Goal: Find specific page/section: Find specific page/section

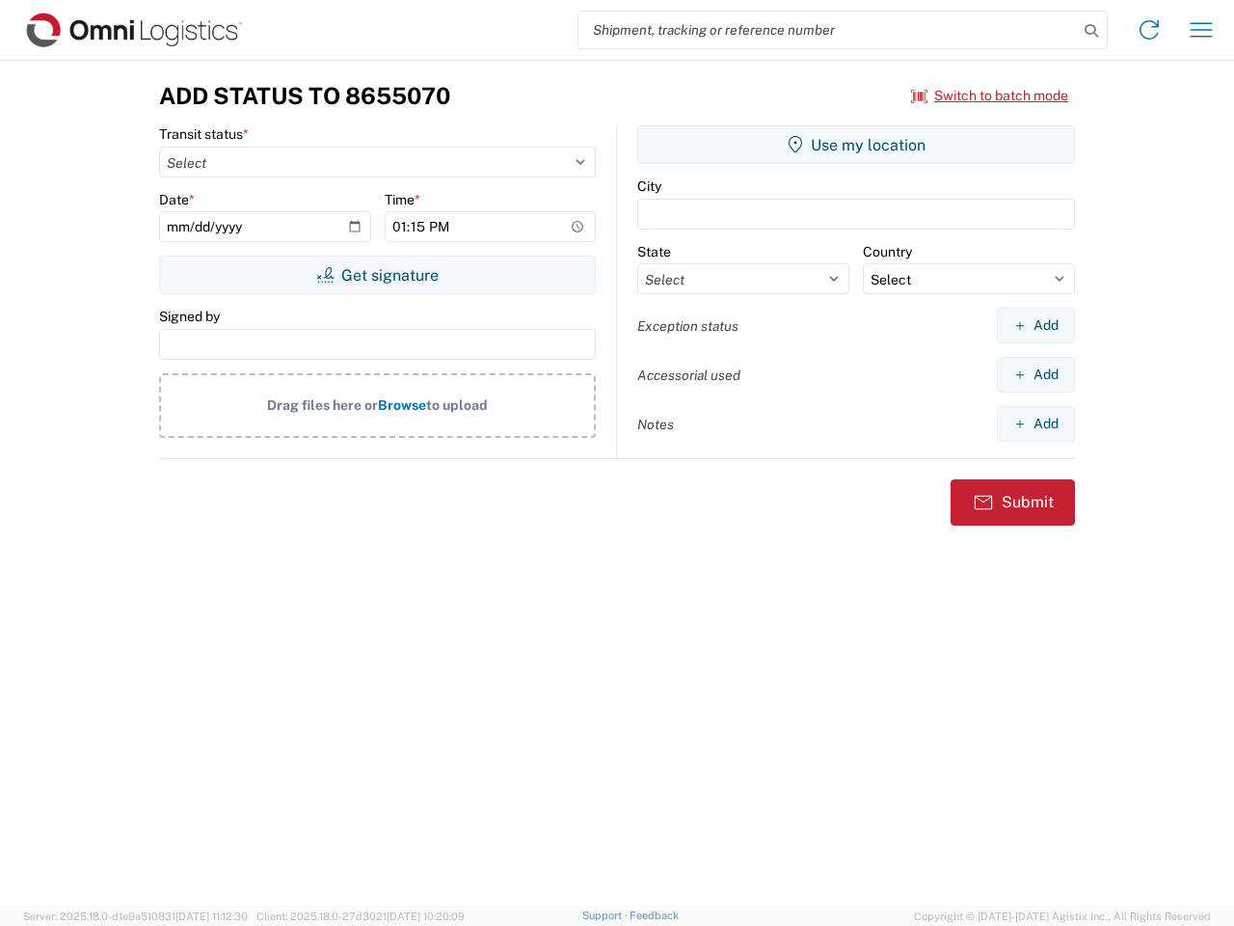
click at [828, 30] on input "search" at bounding box center [829, 30] width 500 height 37
click at [1092, 31] on icon at bounding box center [1091, 30] width 27 height 27
click at [1149, 30] on icon at bounding box center [1149, 29] width 31 height 31
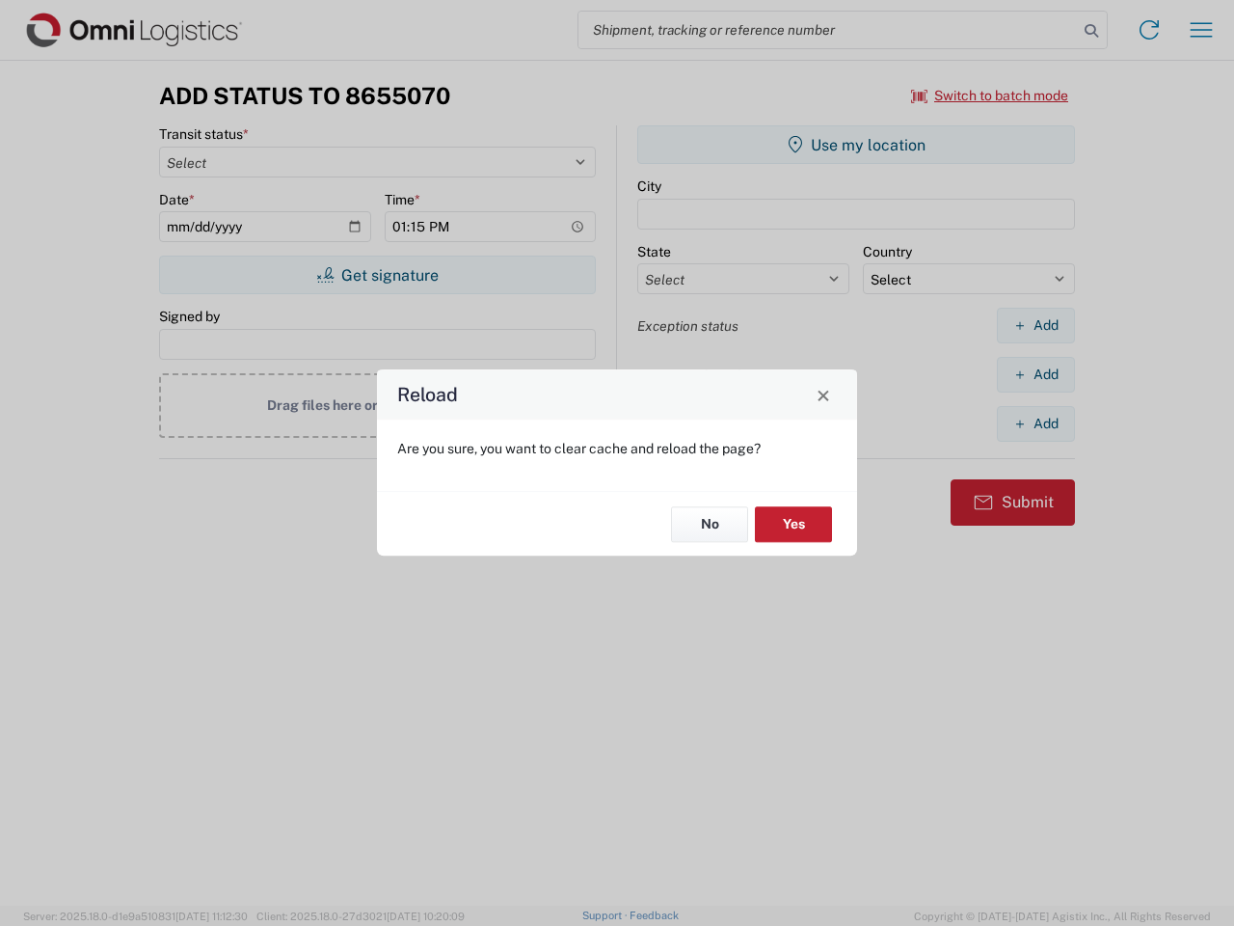
click at [1202, 30] on div "Reload Are you sure, you want to clear cache and reload the page? No Yes" at bounding box center [617, 463] width 1234 height 926
click at [990, 95] on div "Reload Are you sure, you want to clear cache and reload the page? No Yes" at bounding box center [617, 463] width 1234 height 926
click at [377, 275] on div "Reload Are you sure, you want to clear cache and reload the page? No Yes" at bounding box center [617, 463] width 1234 height 926
click at [856, 145] on div "Reload Are you sure, you want to clear cache and reload the page? No Yes" at bounding box center [617, 463] width 1234 height 926
click at [1036, 325] on div "Reload Are you sure, you want to clear cache and reload the page? No Yes" at bounding box center [617, 463] width 1234 height 926
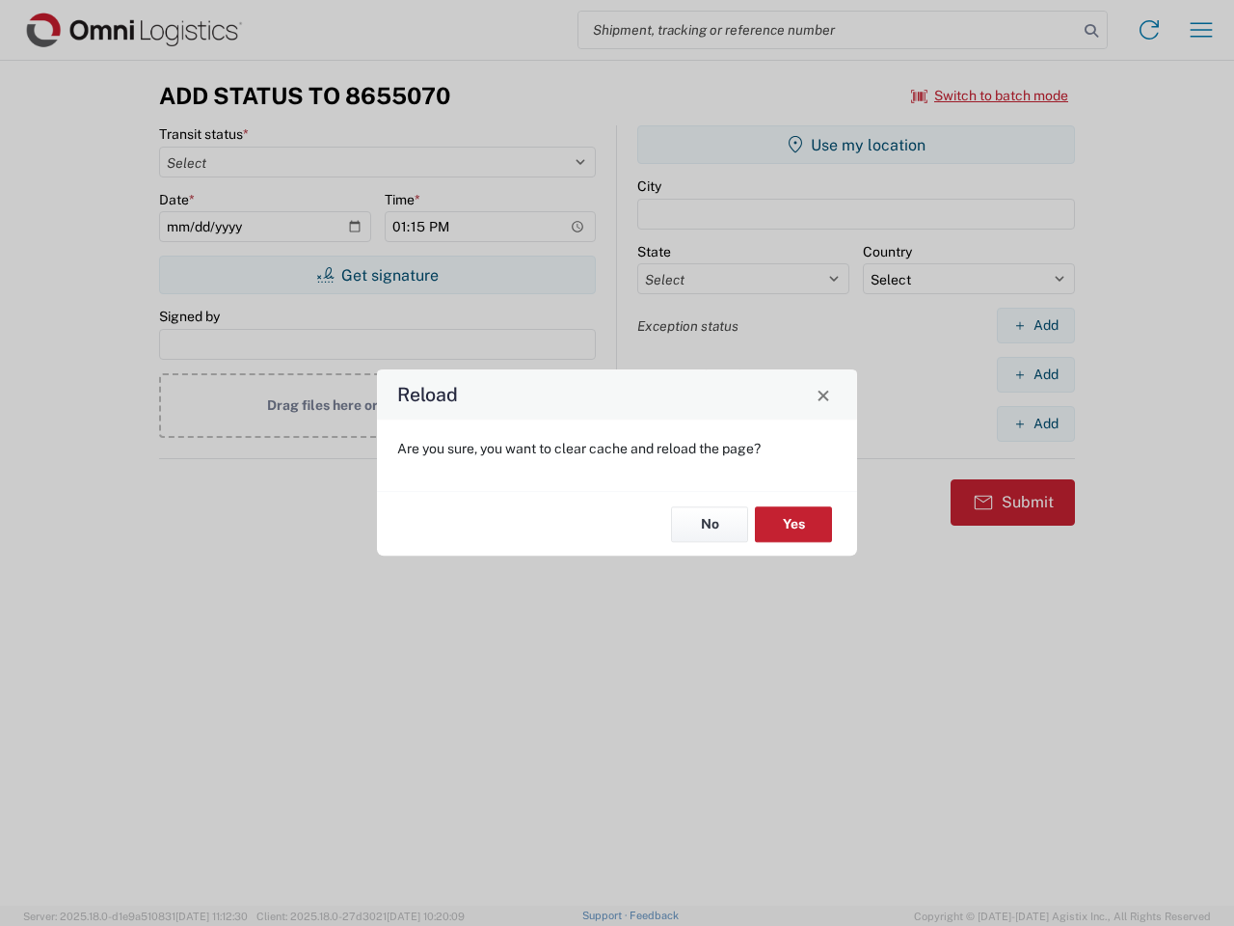
click at [1036, 374] on div "Reload Are you sure, you want to clear cache and reload the page? No Yes" at bounding box center [617, 463] width 1234 height 926
click at [1036, 423] on div "Reload Are you sure, you want to clear cache and reload the page? No Yes" at bounding box center [617, 463] width 1234 height 926
